Goal: Information Seeking & Learning: Learn about a topic

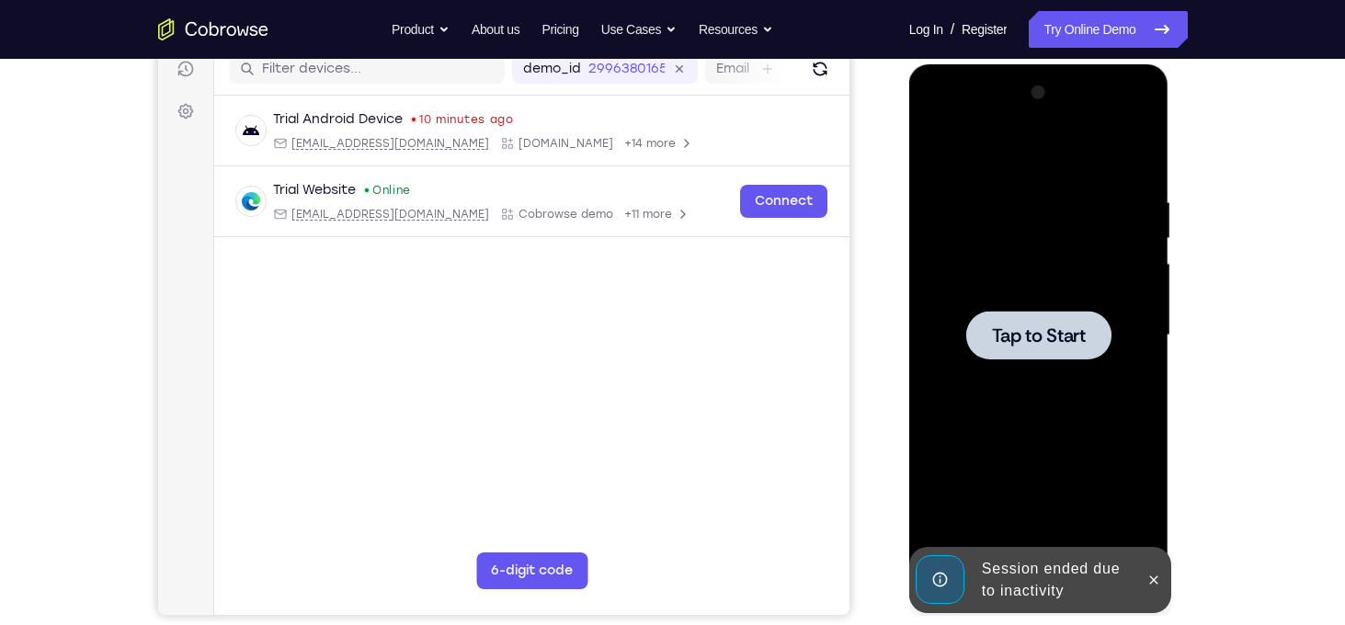
drag, startPoint x: 909, startPoint y: 64, endPoint x: 1036, endPoint y: 342, distance: 305.2
click at [1036, 342] on span "Tap to Start" at bounding box center [1039, 335] width 94 height 18
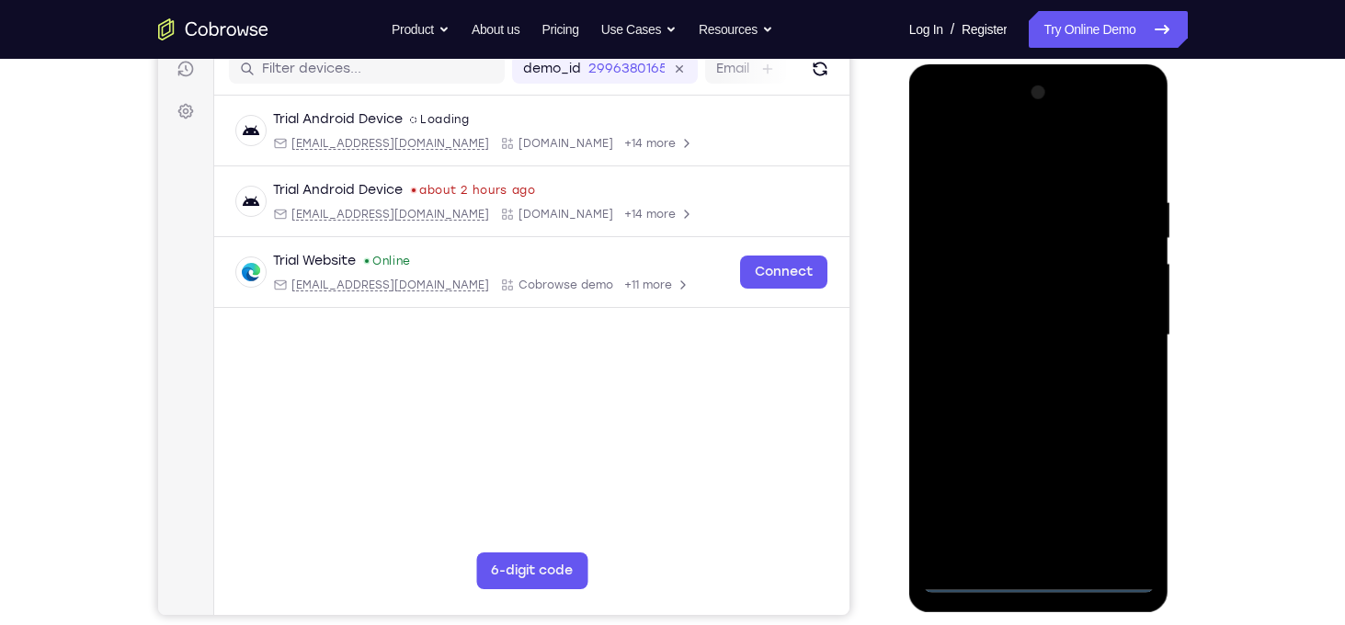
click at [1039, 577] on div at bounding box center [1039, 335] width 232 height 515
click at [1117, 498] on div at bounding box center [1039, 335] width 232 height 515
click at [945, 115] on div at bounding box center [1039, 335] width 232 height 515
click at [1131, 334] on div at bounding box center [1039, 335] width 232 height 515
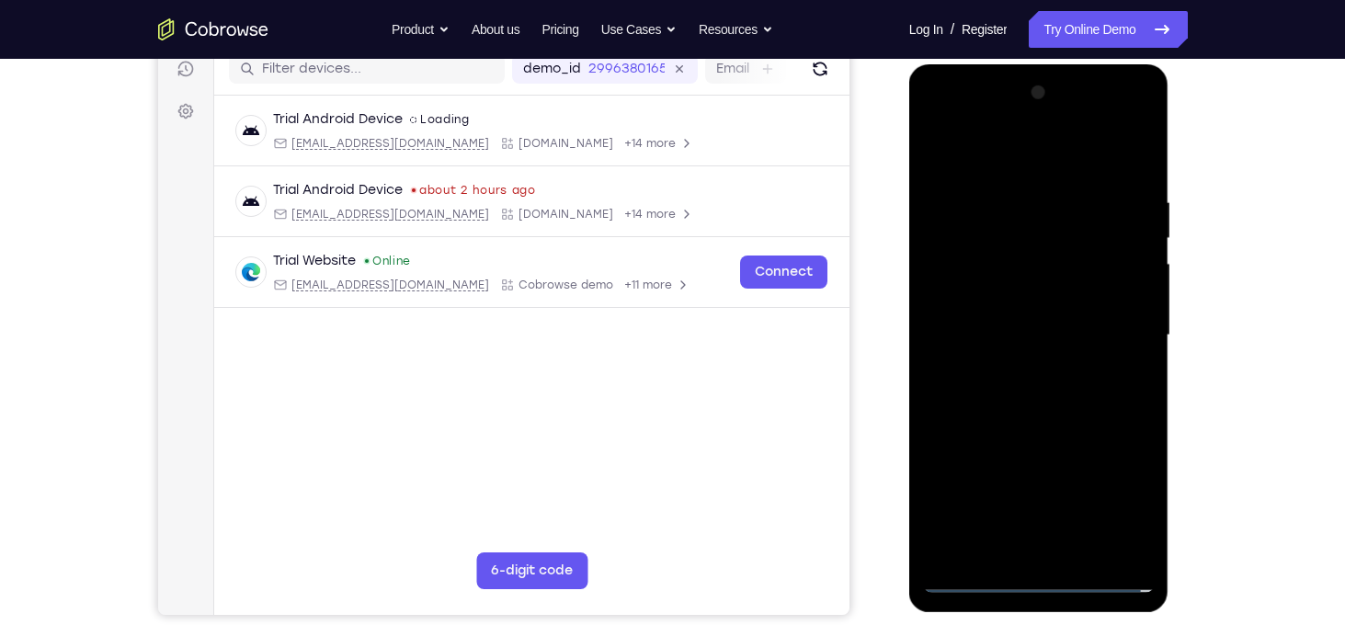
click at [1015, 370] on div at bounding box center [1039, 335] width 232 height 515
click at [1019, 368] on div at bounding box center [1039, 335] width 232 height 515
click at [978, 327] on div at bounding box center [1039, 335] width 232 height 515
click at [964, 295] on div at bounding box center [1039, 335] width 232 height 515
click at [1023, 337] on div at bounding box center [1039, 335] width 232 height 515
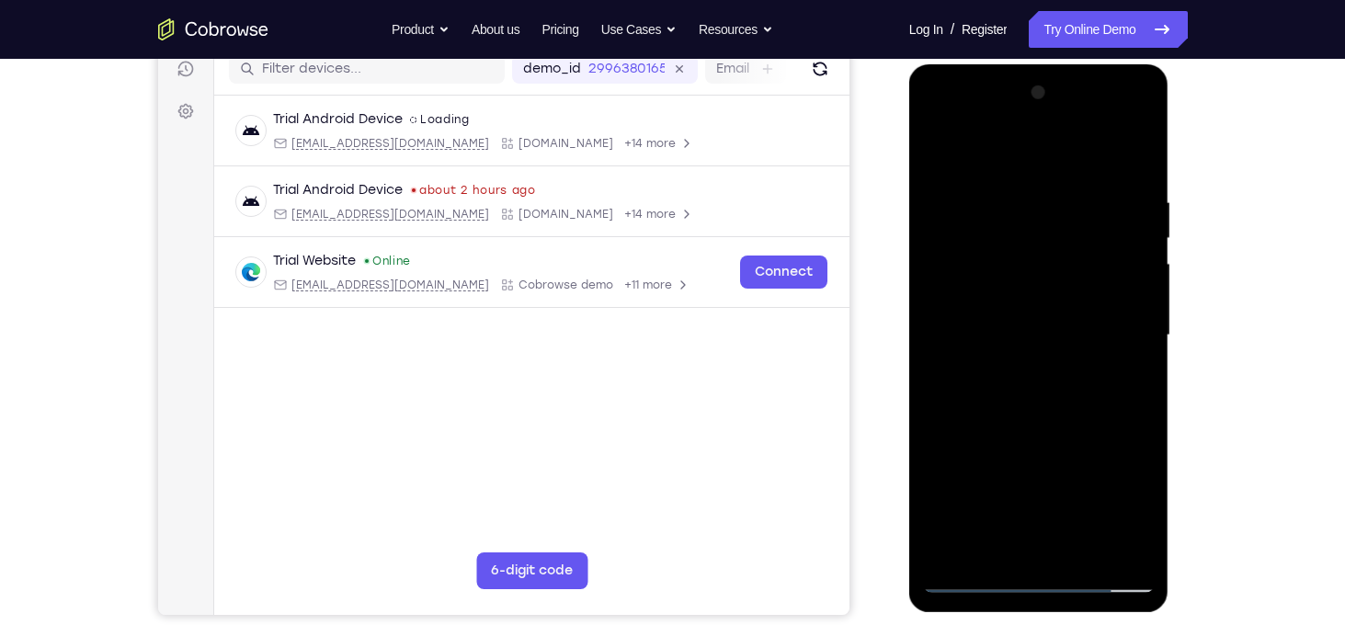
click at [1017, 391] on div at bounding box center [1039, 335] width 232 height 515
click at [1029, 316] on div at bounding box center [1039, 335] width 232 height 515
click at [968, 222] on div at bounding box center [1039, 335] width 232 height 515
click at [992, 347] on div at bounding box center [1039, 335] width 232 height 515
click at [1005, 345] on div at bounding box center [1039, 335] width 232 height 515
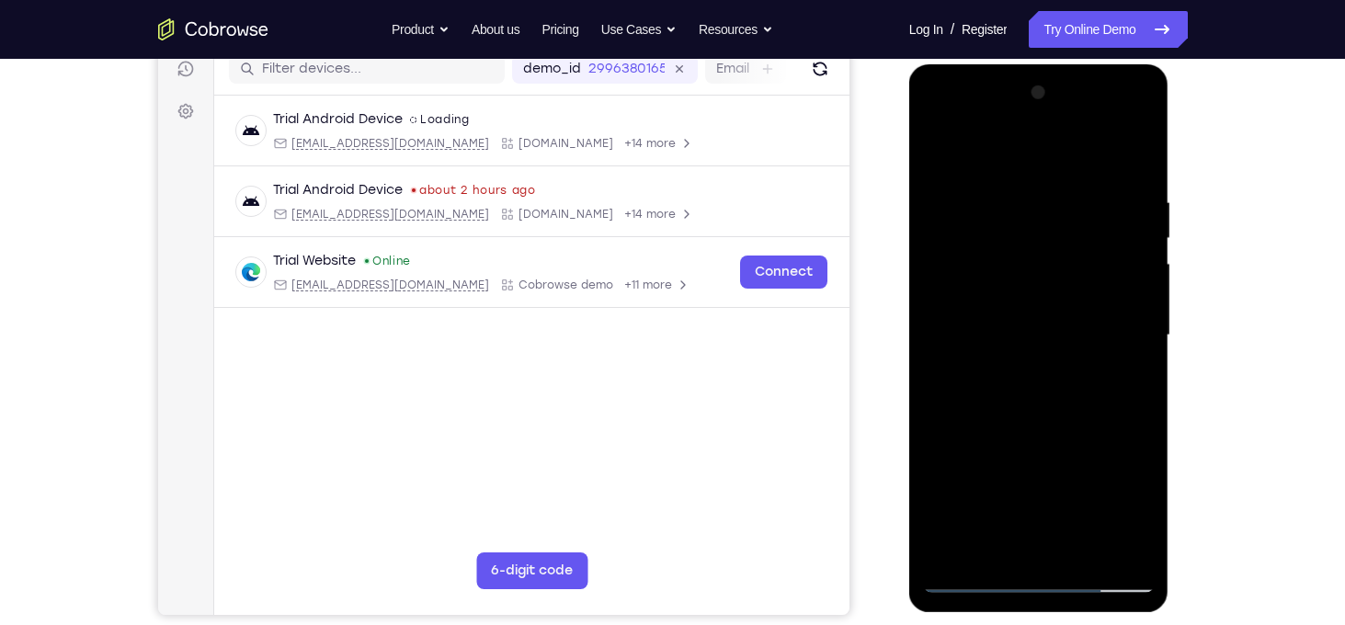
click at [1010, 368] on div at bounding box center [1039, 335] width 232 height 515
click at [990, 375] on div at bounding box center [1039, 335] width 232 height 515
click at [1006, 409] on div at bounding box center [1039, 335] width 232 height 515
click at [1046, 304] on div at bounding box center [1039, 335] width 232 height 515
click at [1023, 306] on div at bounding box center [1039, 335] width 232 height 515
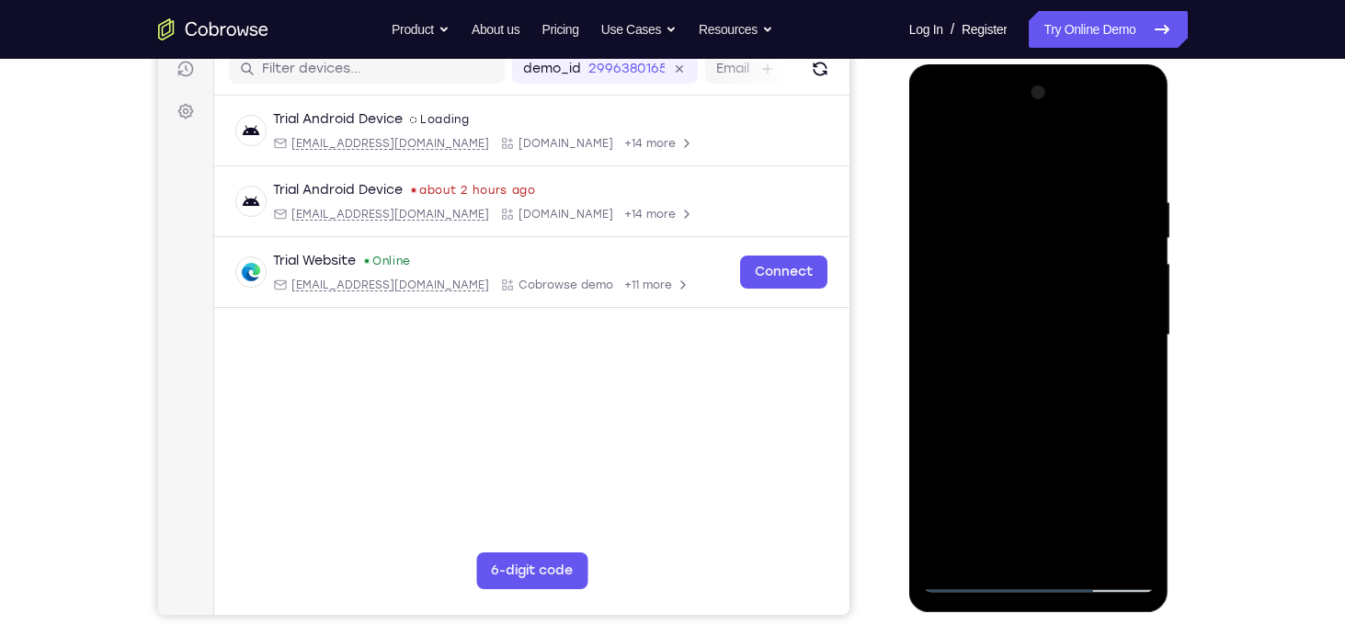
click at [1100, 448] on div at bounding box center [1039, 335] width 232 height 515
click at [978, 331] on div at bounding box center [1039, 335] width 232 height 515
click at [1045, 345] on div at bounding box center [1039, 335] width 232 height 515
click at [1083, 461] on div at bounding box center [1039, 335] width 232 height 515
click at [936, 123] on div at bounding box center [1039, 335] width 232 height 515
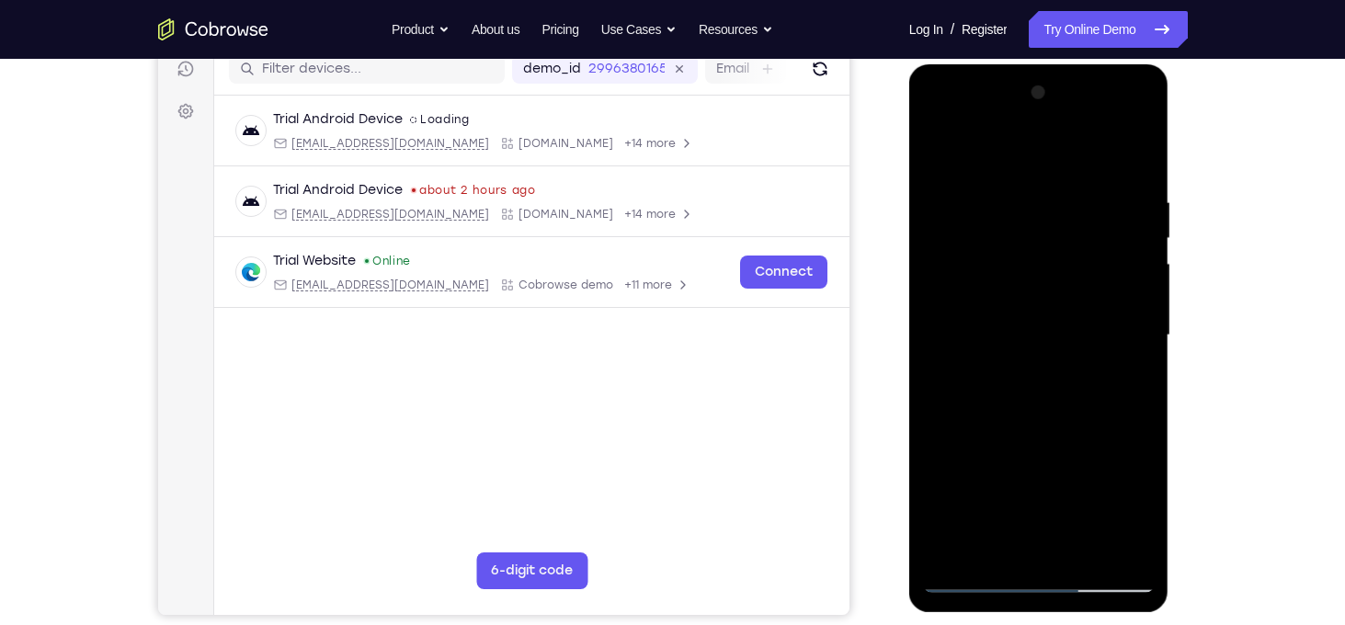
click at [936, 123] on div at bounding box center [1039, 335] width 232 height 515
click at [1133, 423] on div at bounding box center [1039, 335] width 232 height 515
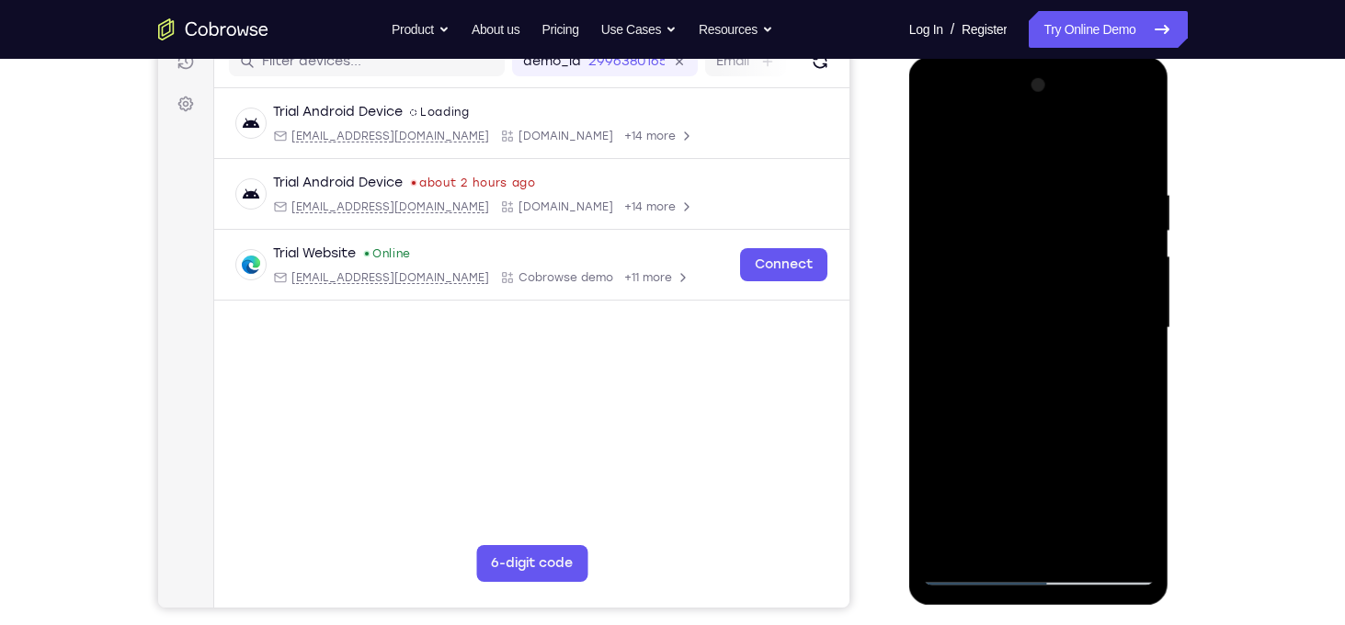
scroll to position [276, 0]
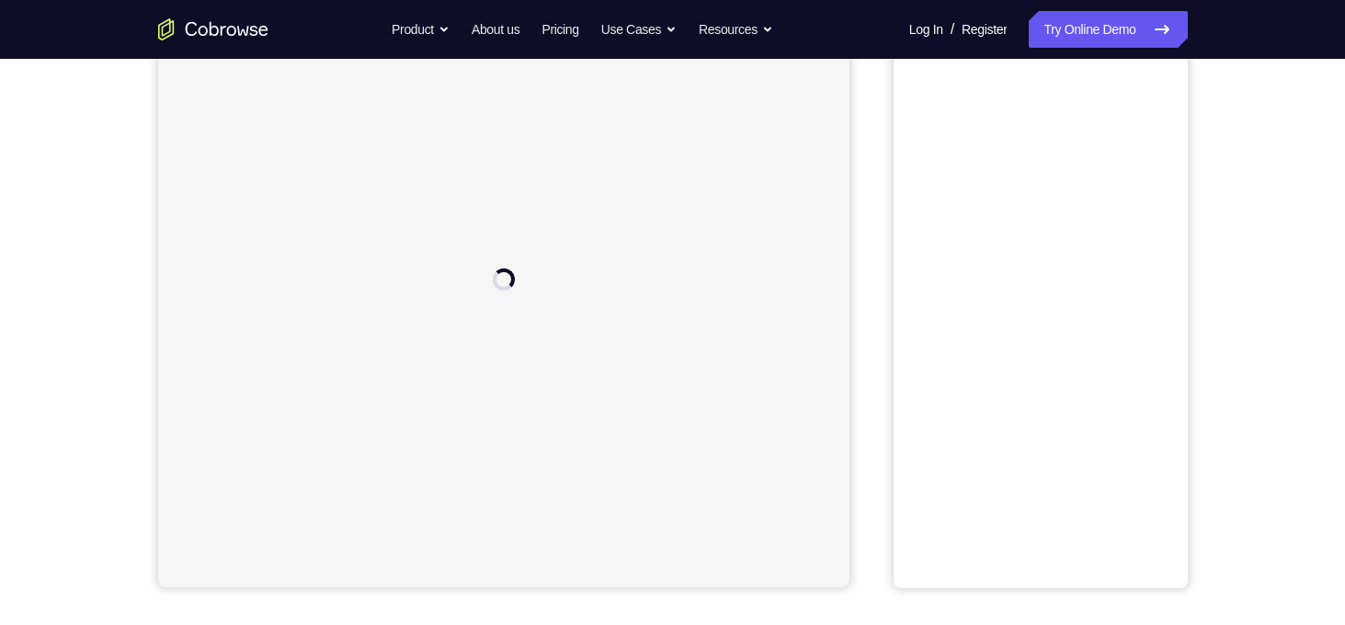
scroll to position [276, 0]
